Goal: Information Seeking & Learning: Learn about a topic

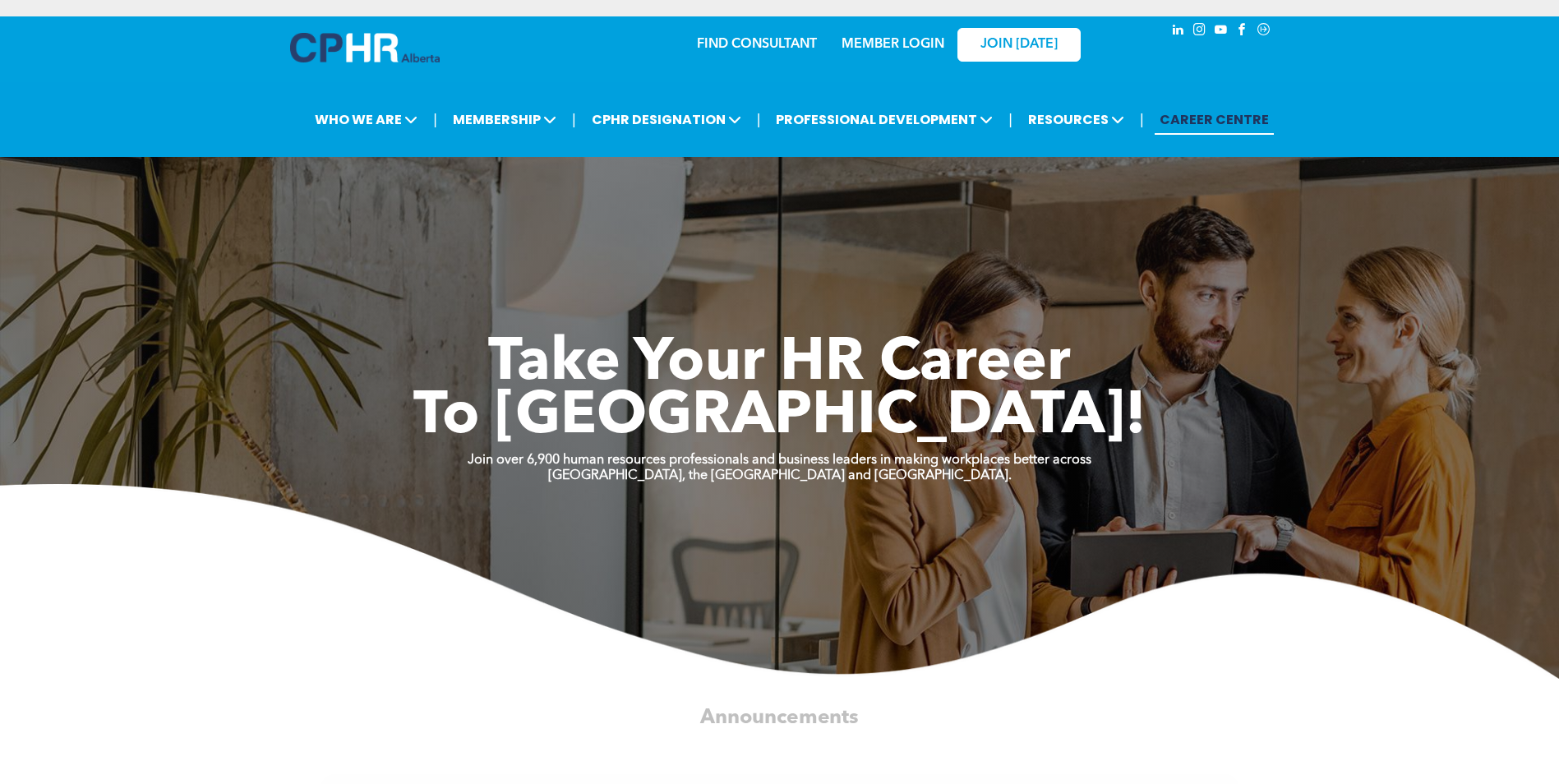
click at [919, 43] on link "MEMBER LOGIN" at bounding box center [893, 44] width 102 height 13
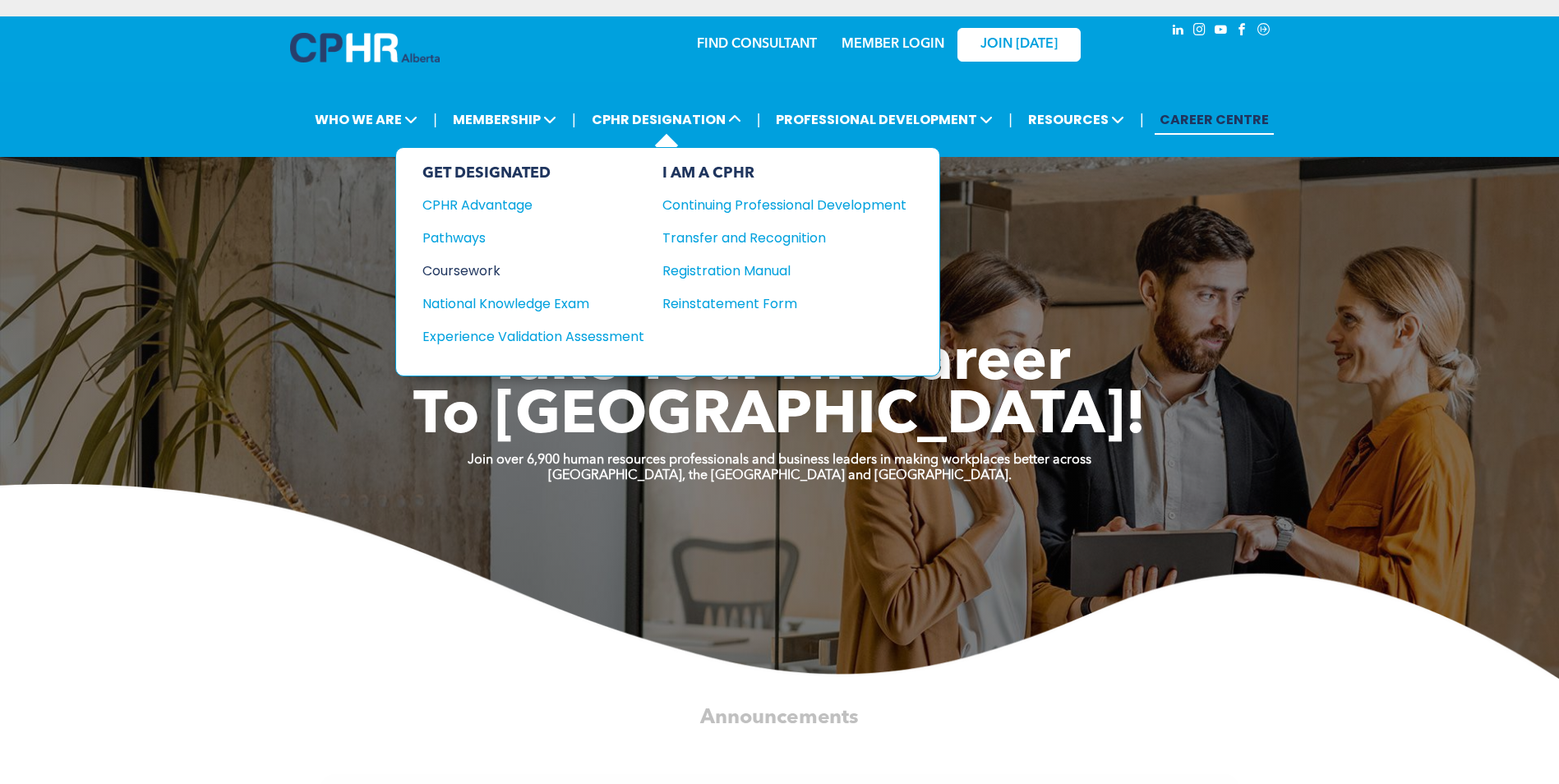
click at [491, 266] on div "Coursework" at bounding box center [521, 270] width 200 height 21
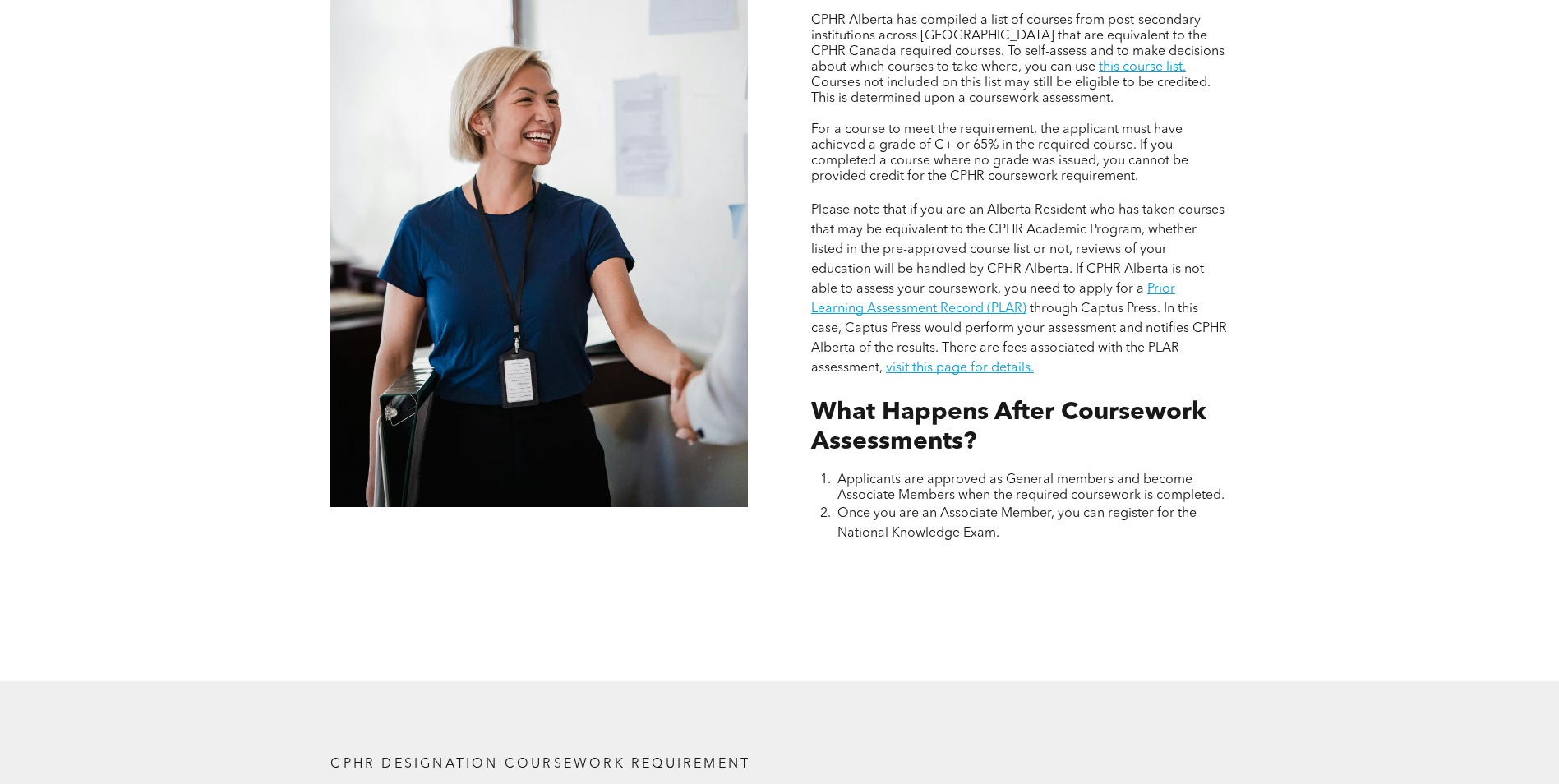
scroll to position [1396, 0]
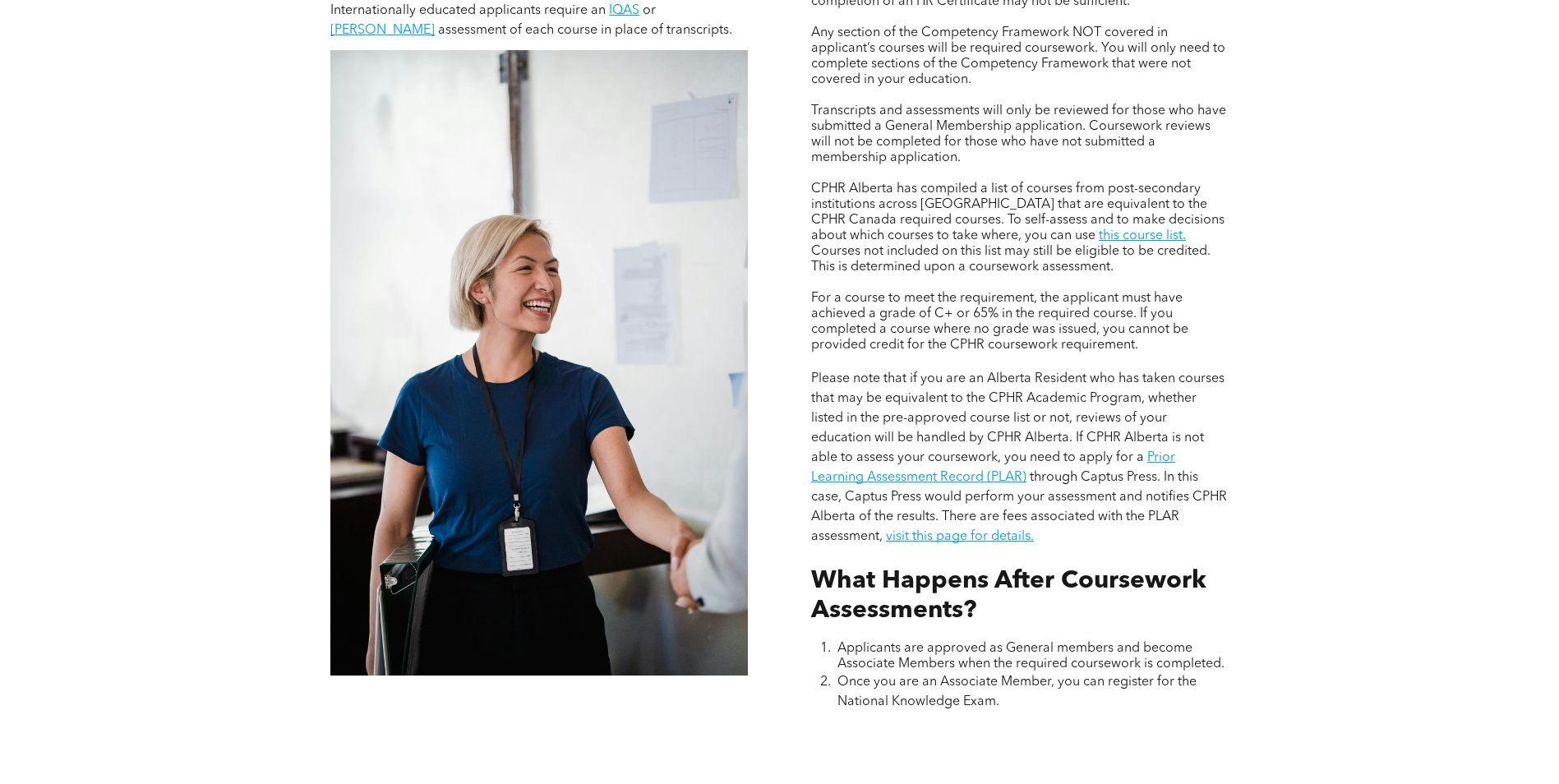
click at [1099, 229] on link "this course list." at bounding box center [1143, 235] width 87 height 13
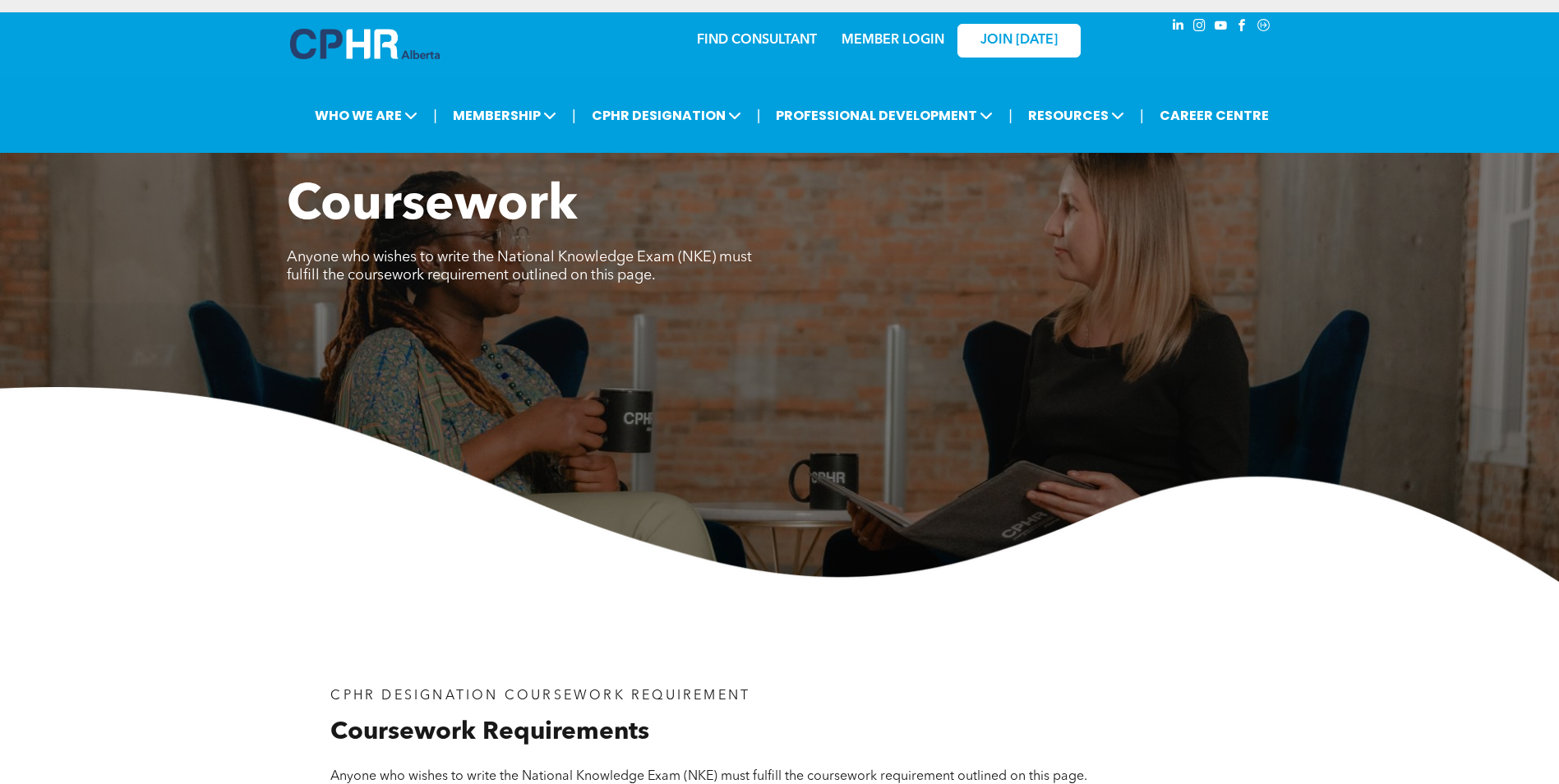
scroll to position [0, 0]
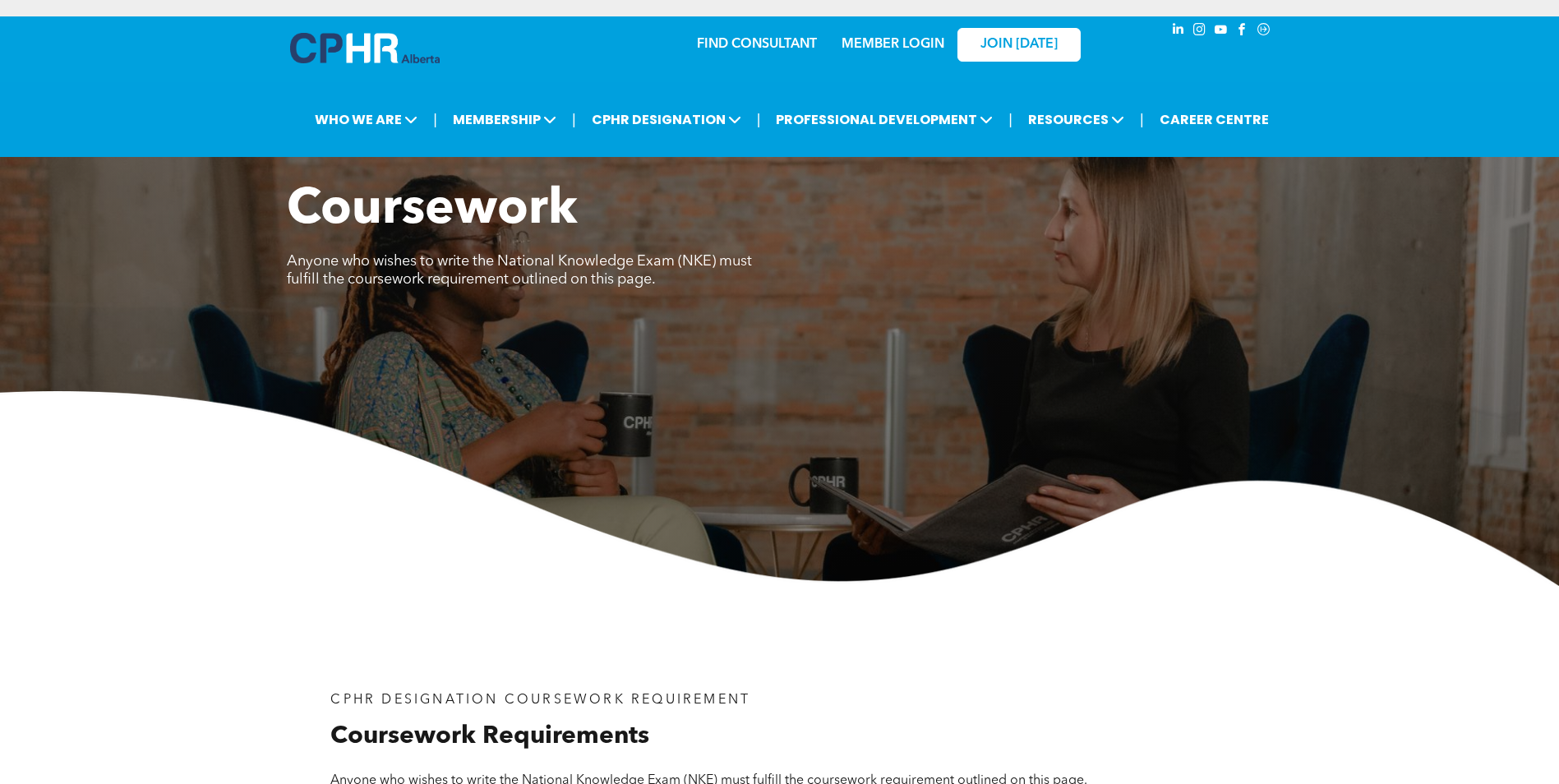
click at [871, 45] on link "MEMBER LOGIN" at bounding box center [893, 44] width 102 height 13
click at [841, 44] on p "MEMBER LOGIN" at bounding box center [893, 45] width 107 height 16
click at [895, 42] on link "MEMBER LOGIN" at bounding box center [893, 44] width 102 height 13
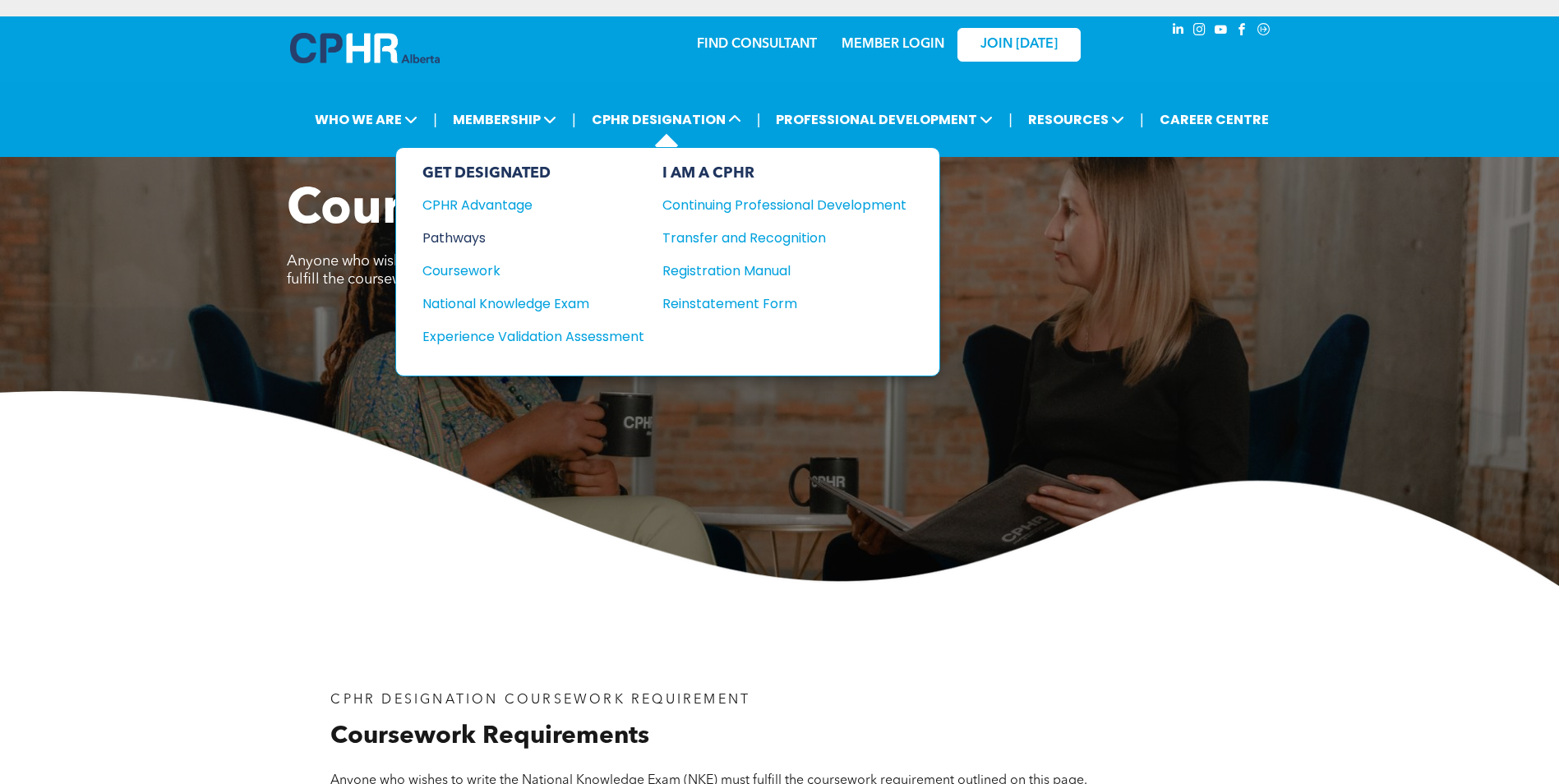
click at [465, 238] on div "Pathways" at bounding box center [521, 237] width 200 height 21
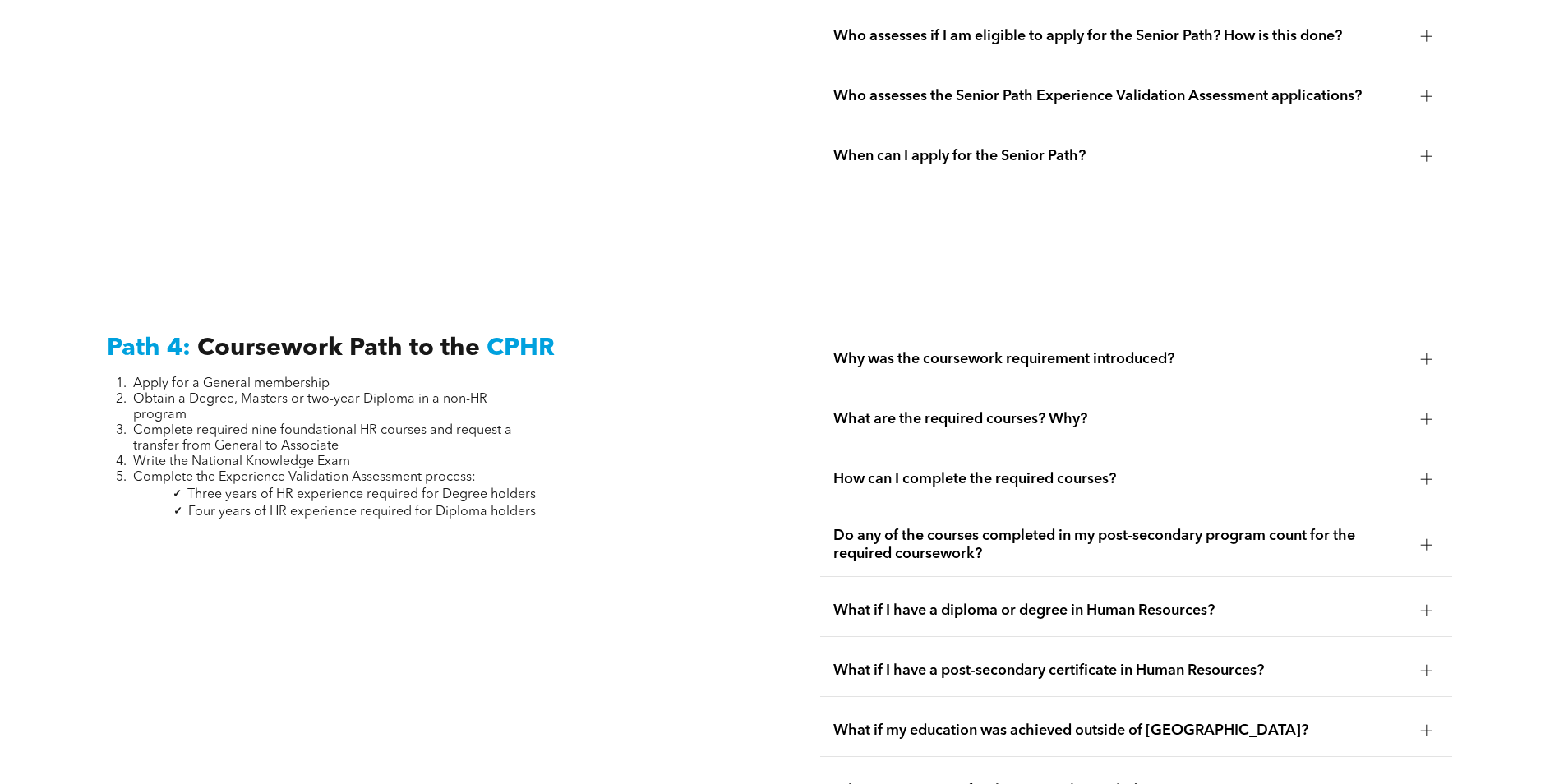
scroll to position [4683, 0]
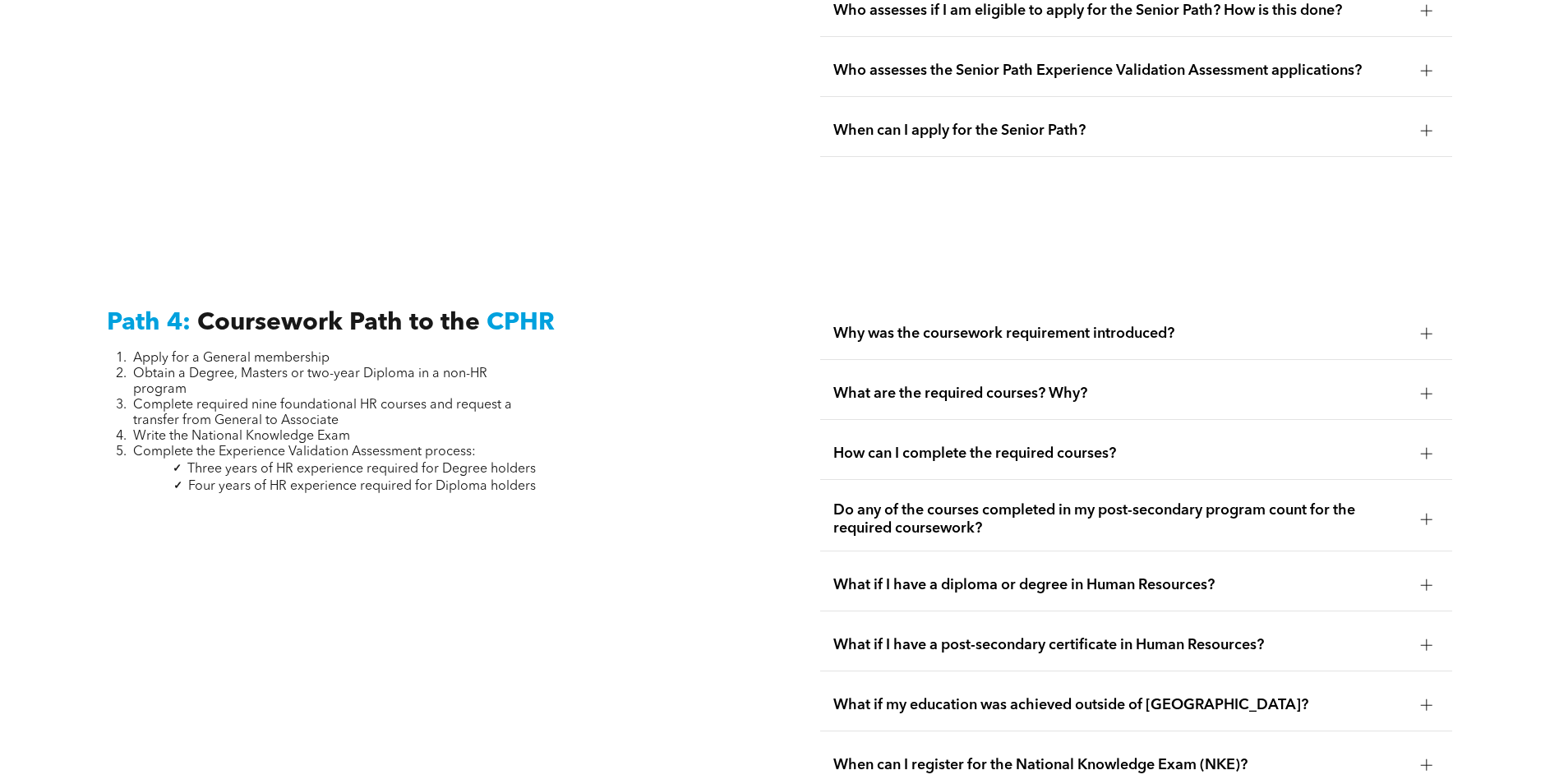
click at [1426, 442] on div at bounding box center [1427, 454] width 25 height 25
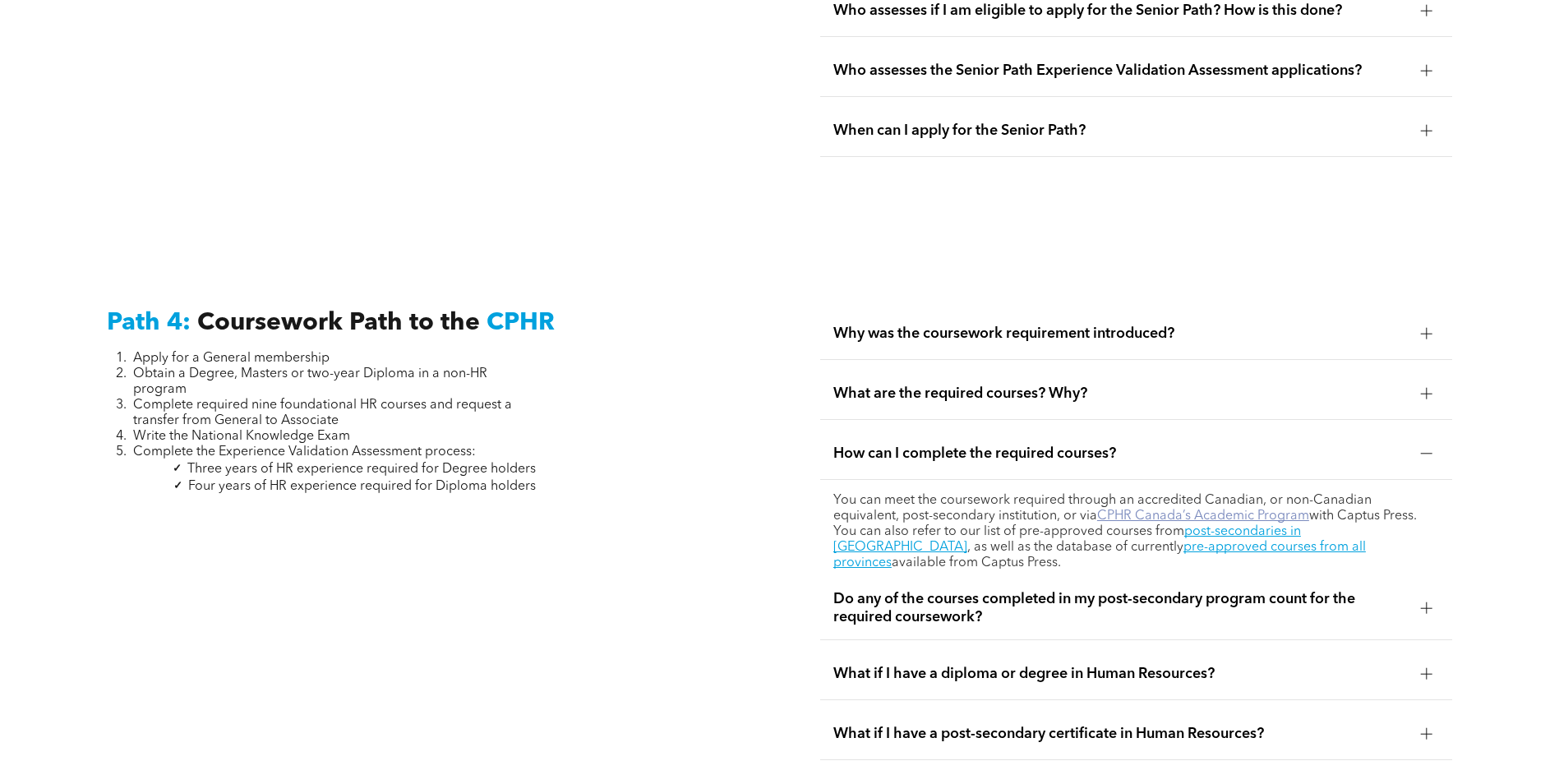
click at [1137, 509] on link "CPHR Canada’s Academic Program" at bounding box center [1204, 515] width 213 height 13
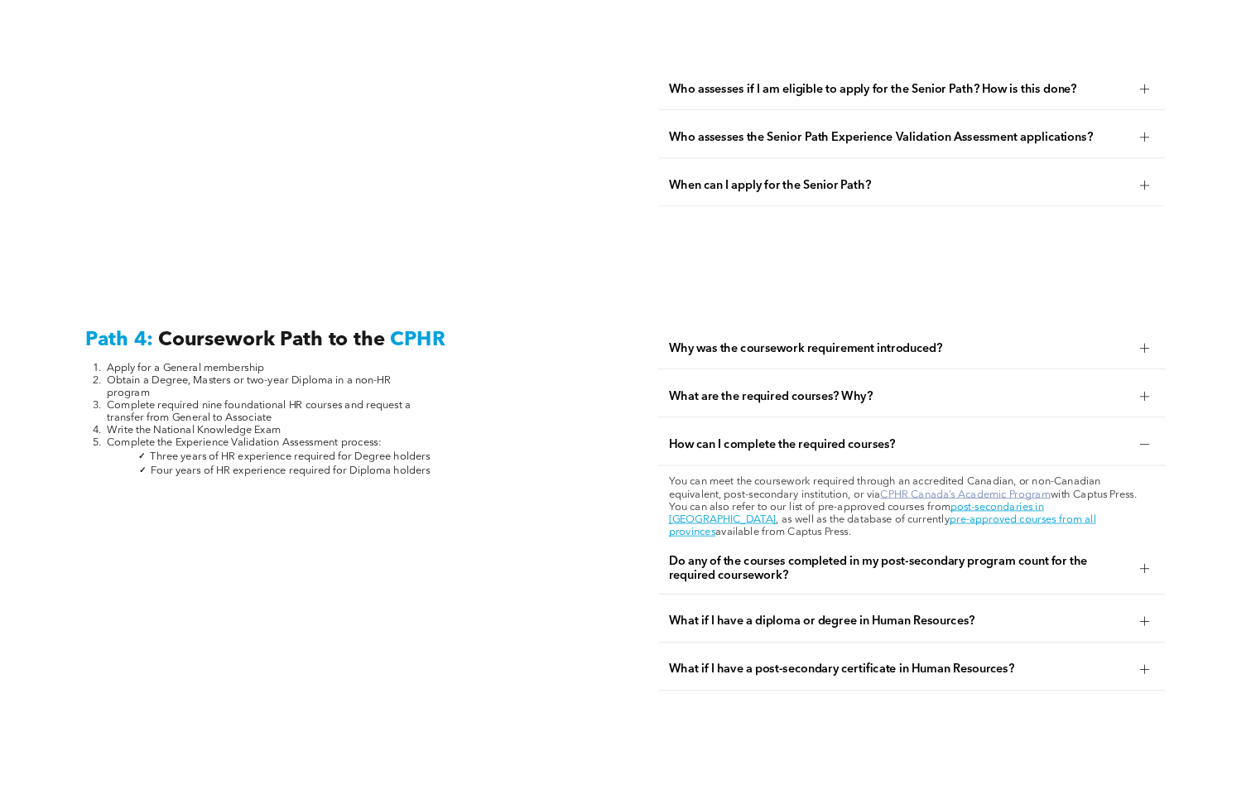
scroll to position [4660, 0]
